Goal: Information Seeking & Learning: Learn about a topic

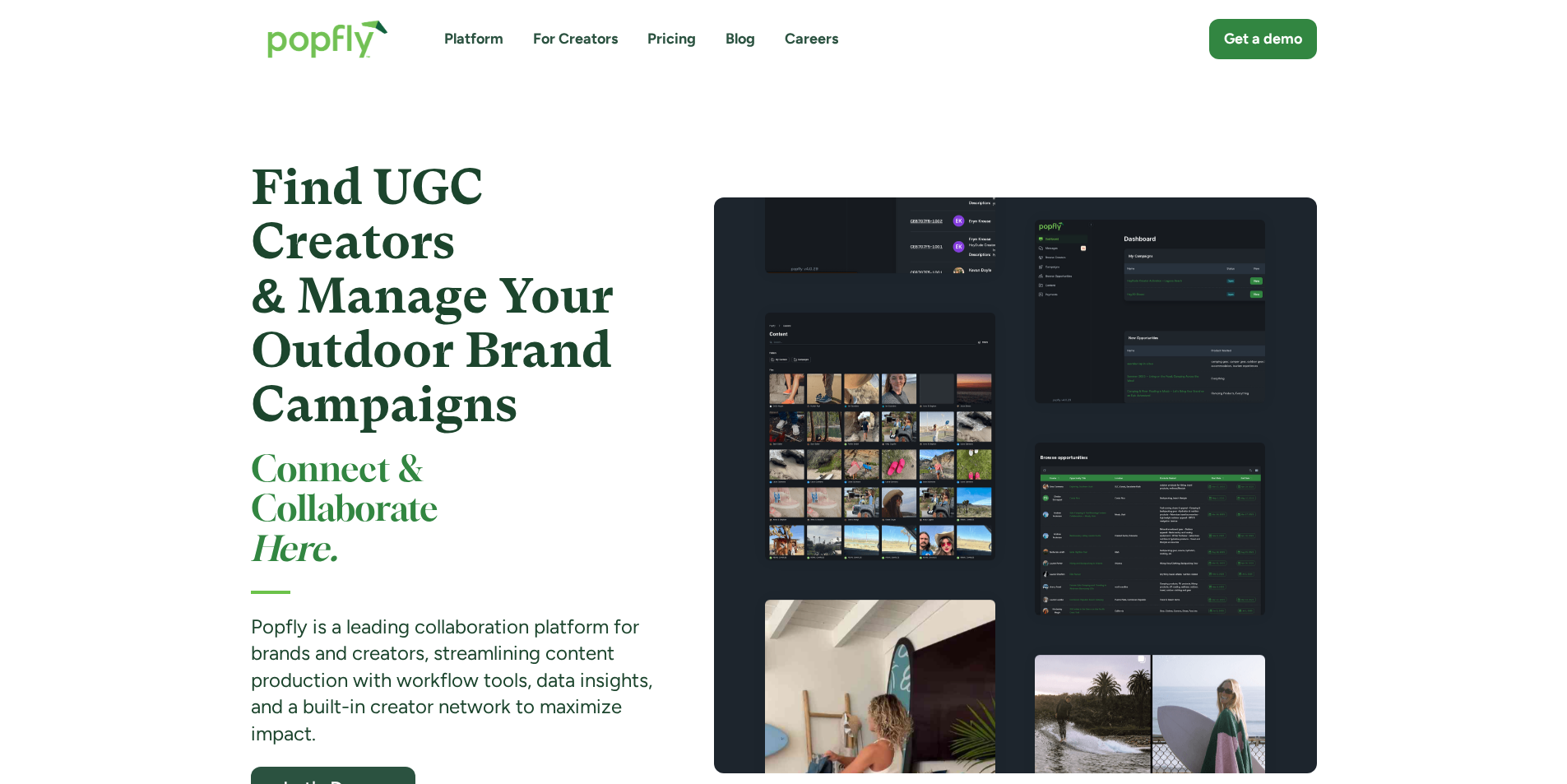
click at [745, 41] on link "Blog" at bounding box center [740, 39] width 30 height 21
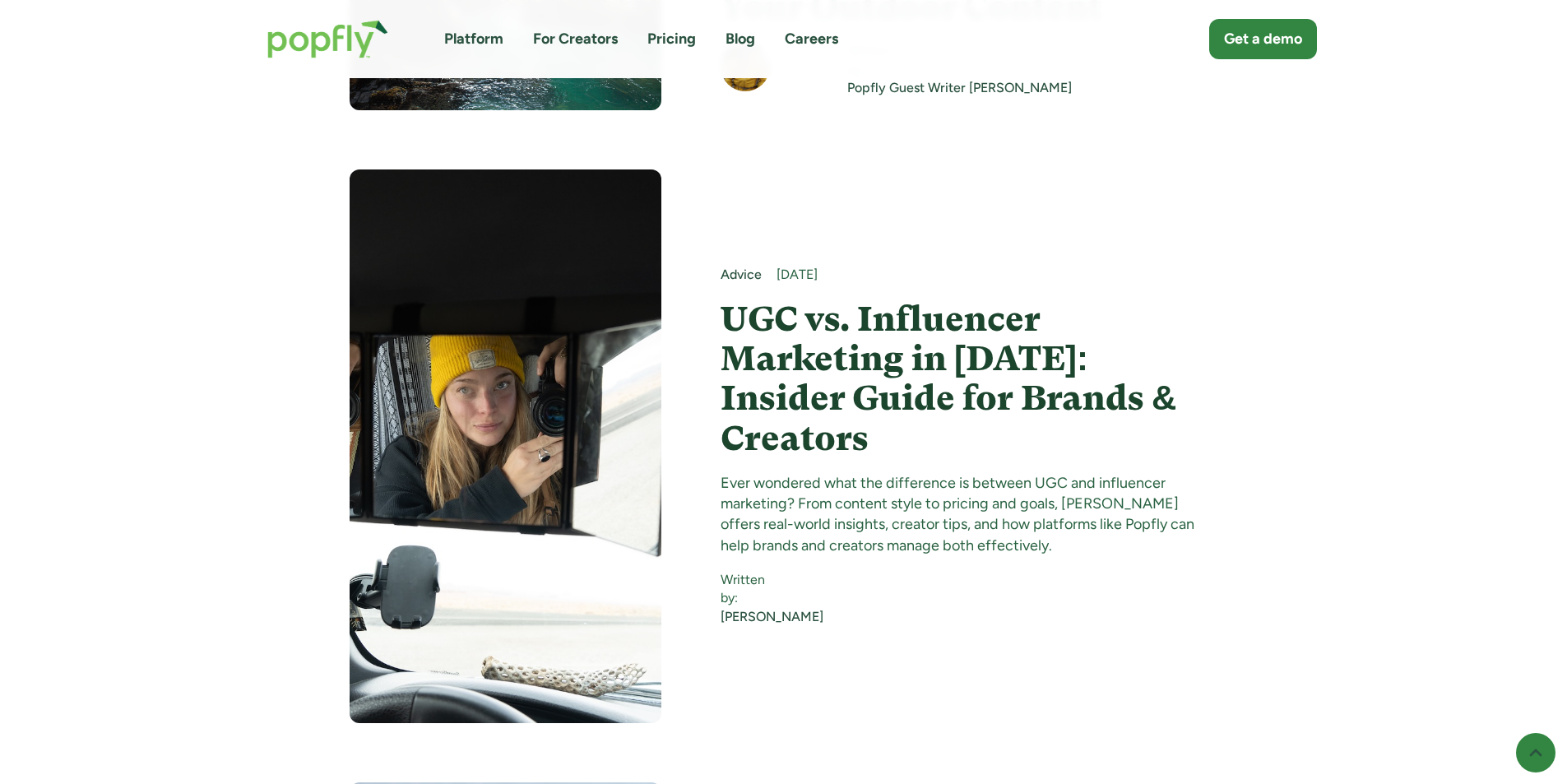
scroll to position [11759, 0]
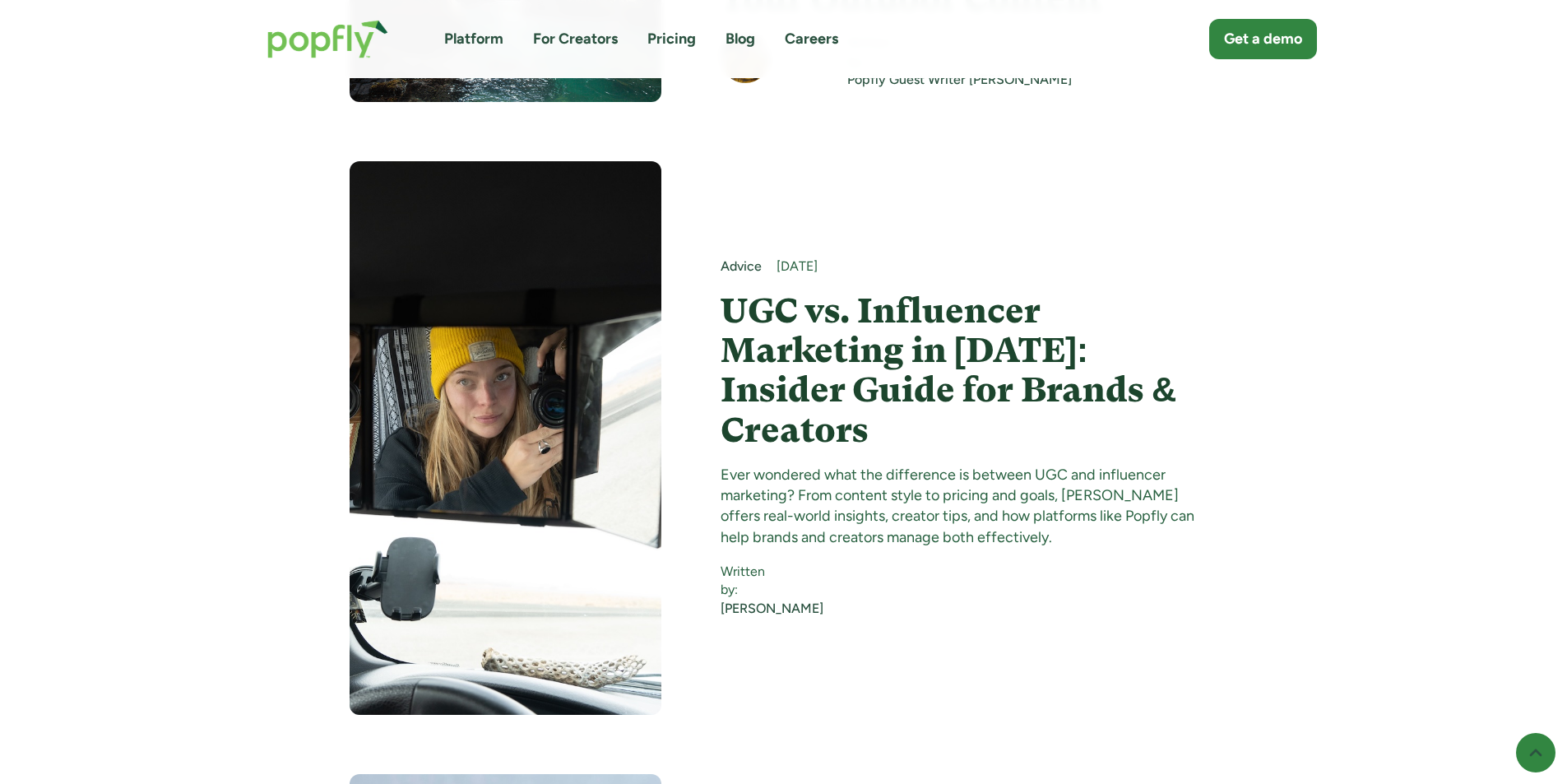
click at [471, 306] on img at bounding box center [505, 438] width 311 height 553
click at [846, 291] on h4 "UGC vs. Influencer Marketing in [DATE]: Insider Guide for Brands & Creators" at bounding box center [969, 371] width 497 height 159
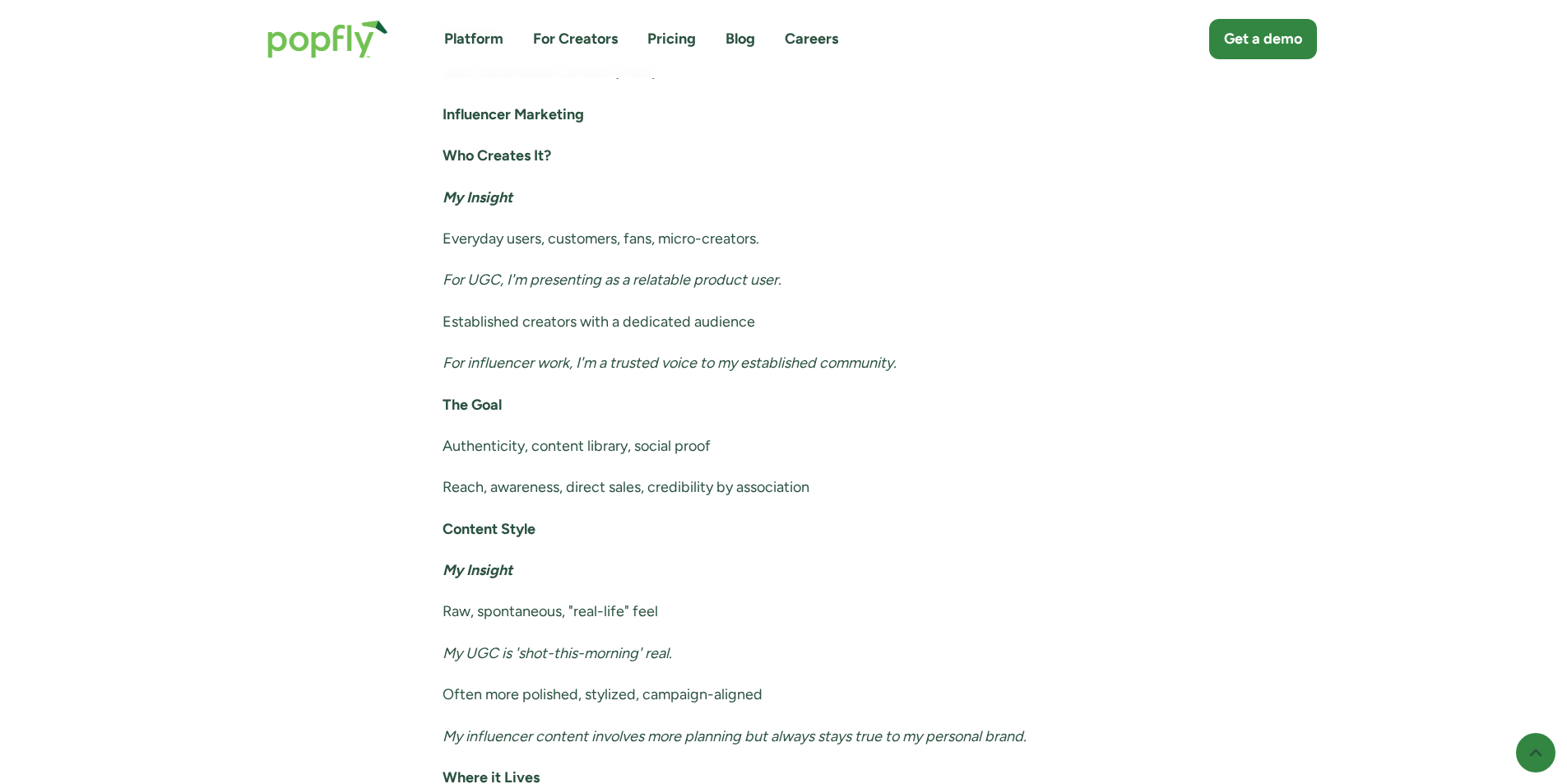
scroll to position [4111, 0]
